Goal: Information Seeking & Learning: Learn about a topic

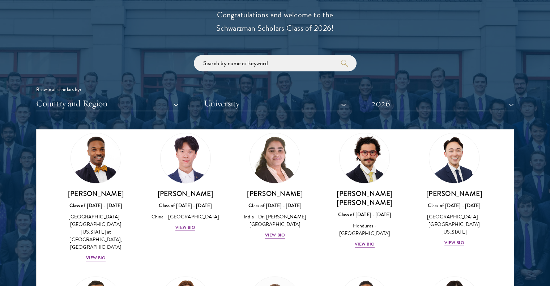
scroll to position [1553, 0]
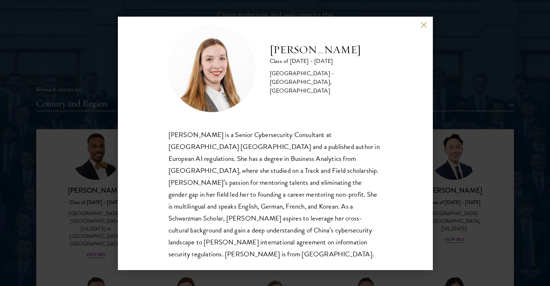
scroll to position [834, 0]
click at [422, 24] on button at bounding box center [424, 25] width 6 height 6
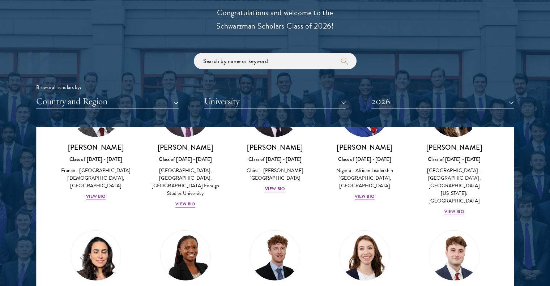
scroll to position [2253, 0]
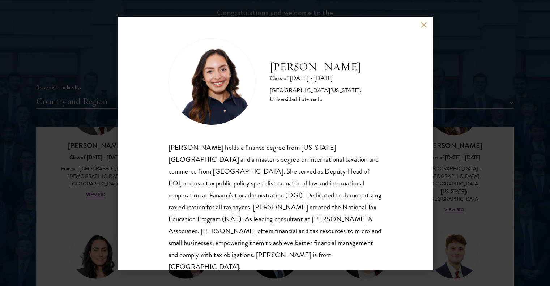
scroll to position [13, 0]
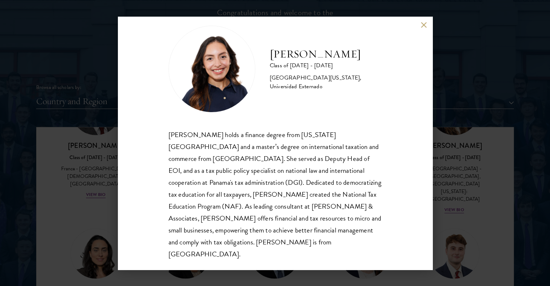
click at [423, 26] on button at bounding box center [424, 25] width 6 height 6
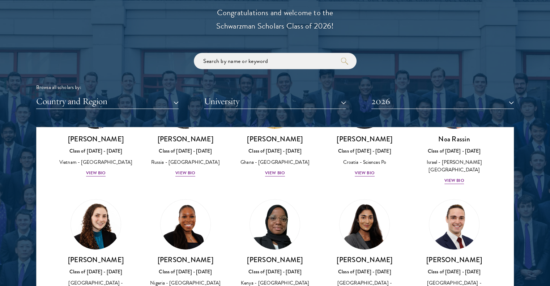
scroll to position [2907, 0]
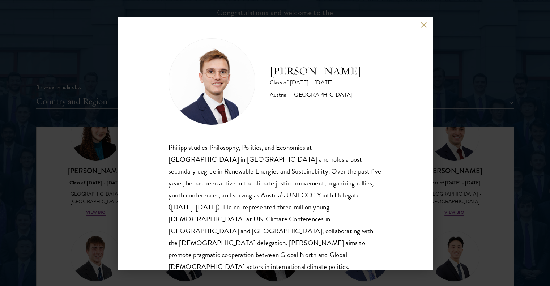
scroll to position [1, 0]
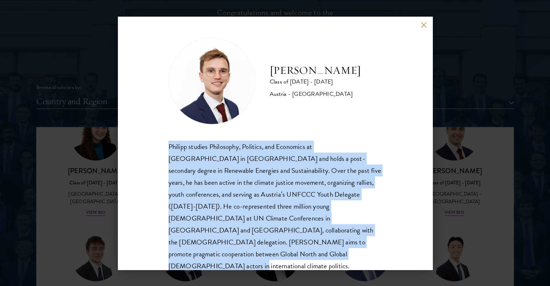
drag, startPoint x: 352, startPoint y: 234, endPoint x: 150, endPoint y: 143, distance: 221.5
click at [150, 143] on div "Philipp Alexander Steininger Class of 2025 - 2026 Austria - Central European Un…" at bounding box center [275, 143] width 315 height 253
copy div "Philipp studies Philosophy, Politics, and Economics at Central European Univers…"
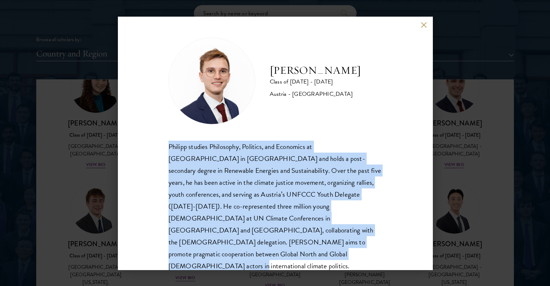
scroll to position [886, 0]
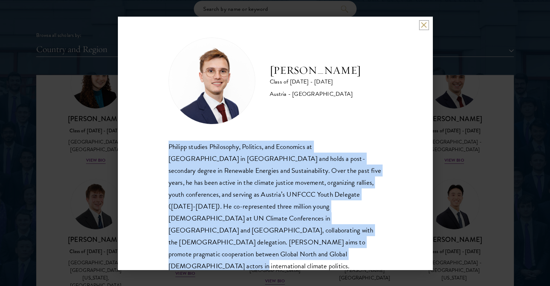
click at [424, 27] on button at bounding box center [424, 25] width 6 height 6
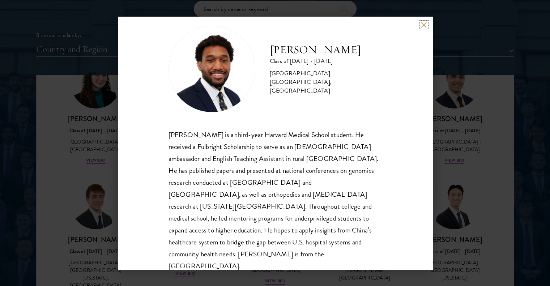
scroll to position [12, 0]
click at [422, 24] on button at bounding box center [424, 25] width 6 height 6
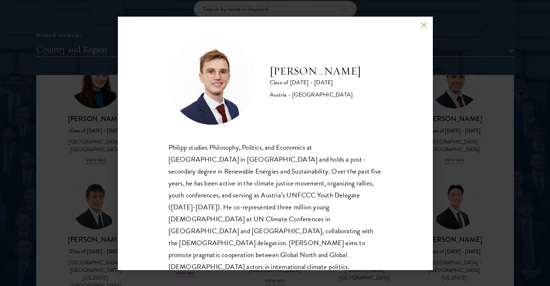
click at [463, 154] on div "Philipp Alexander Steininger Class of 2025 - 2026 Austria - Central European Un…" at bounding box center [275, 143] width 550 height 286
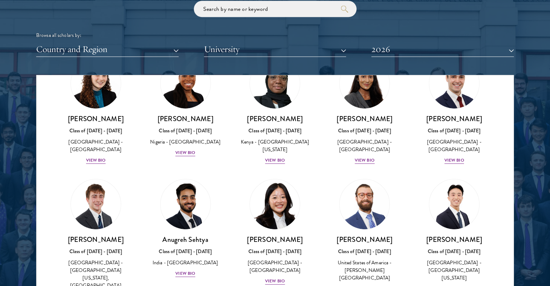
scroll to position [2858, 0]
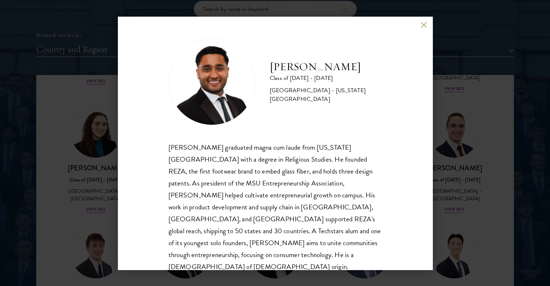
click at [423, 26] on button at bounding box center [424, 25] width 6 height 6
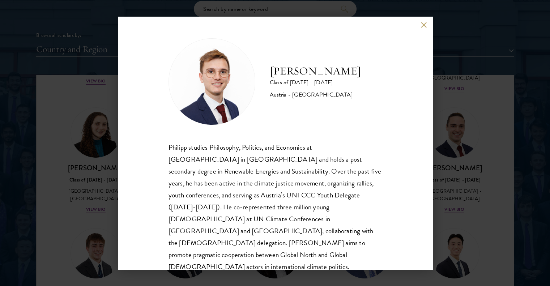
click at [422, 27] on button at bounding box center [424, 25] width 6 height 6
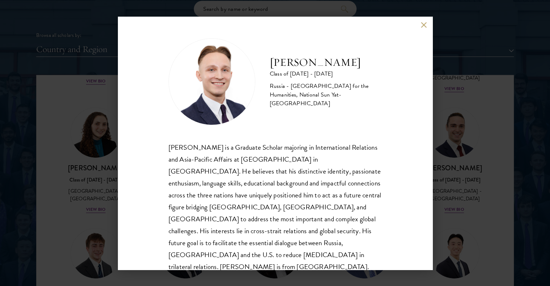
click at [417, 29] on div "Igor Sobolev Class of 2025 - 2026 Russia - Russian State University for the Hum…" at bounding box center [275, 143] width 315 height 253
click at [425, 25] on button at bounding box center [424, 25] width 6 height 6
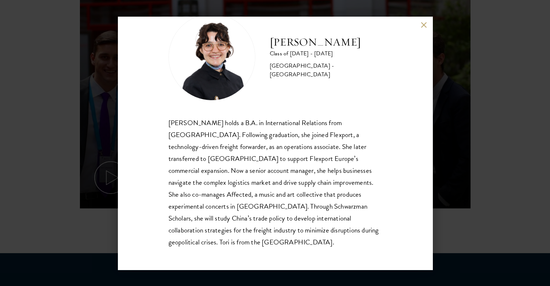
scroll to position [360, 0]
